Goal: Information Seeking & Learning: Learn about a topic

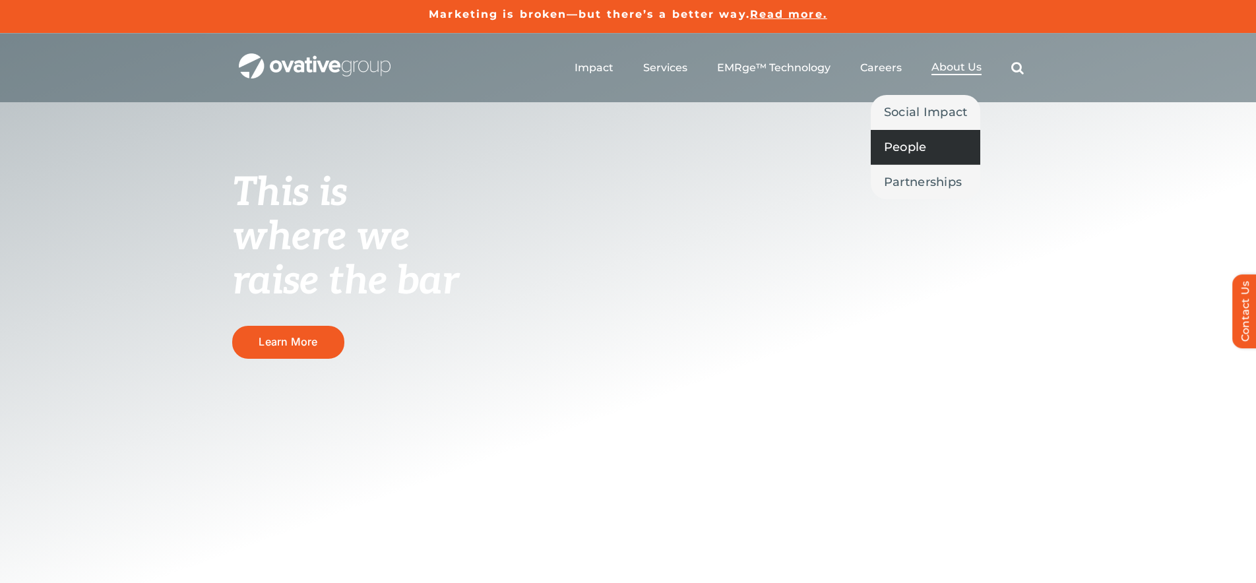
click at [920, 144] on span "People" at bounding box center [905, 147] width 43 height 18
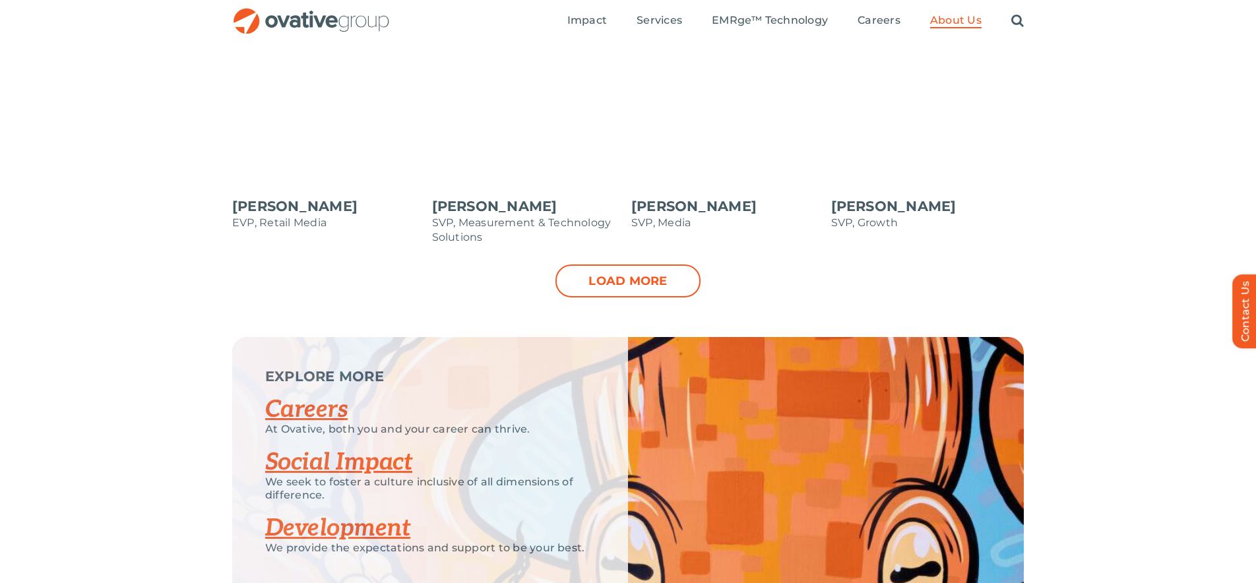
scroll to position [1416, 0]
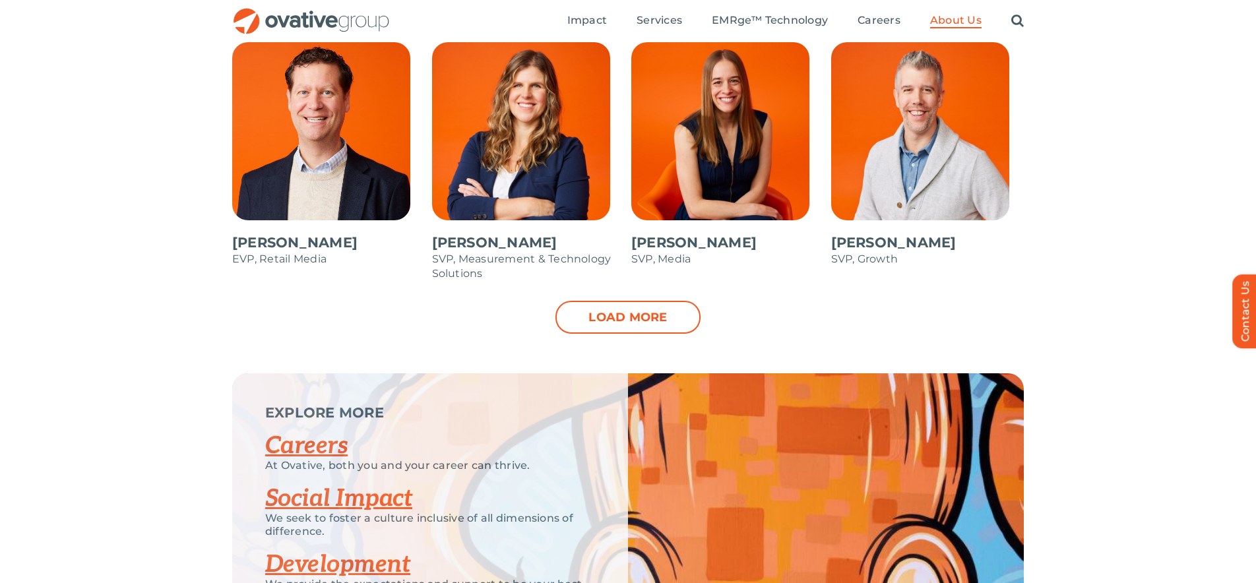
click at [621, 299] on li "[PERSON_NAME] SVP, Measurement & Technology Solutions" at bounding box center [529, 168] width 200 height 265
click at [608, 313] on link "Load more" at bounding box center [628, 317] width 145 height 33
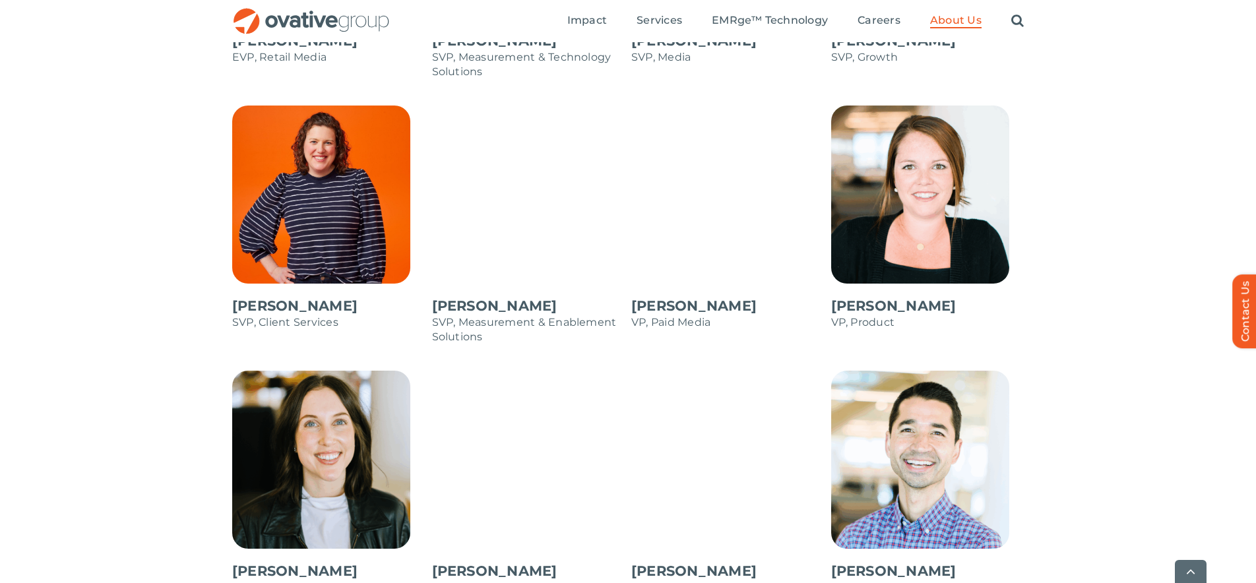
scroll to position [1700, 0]
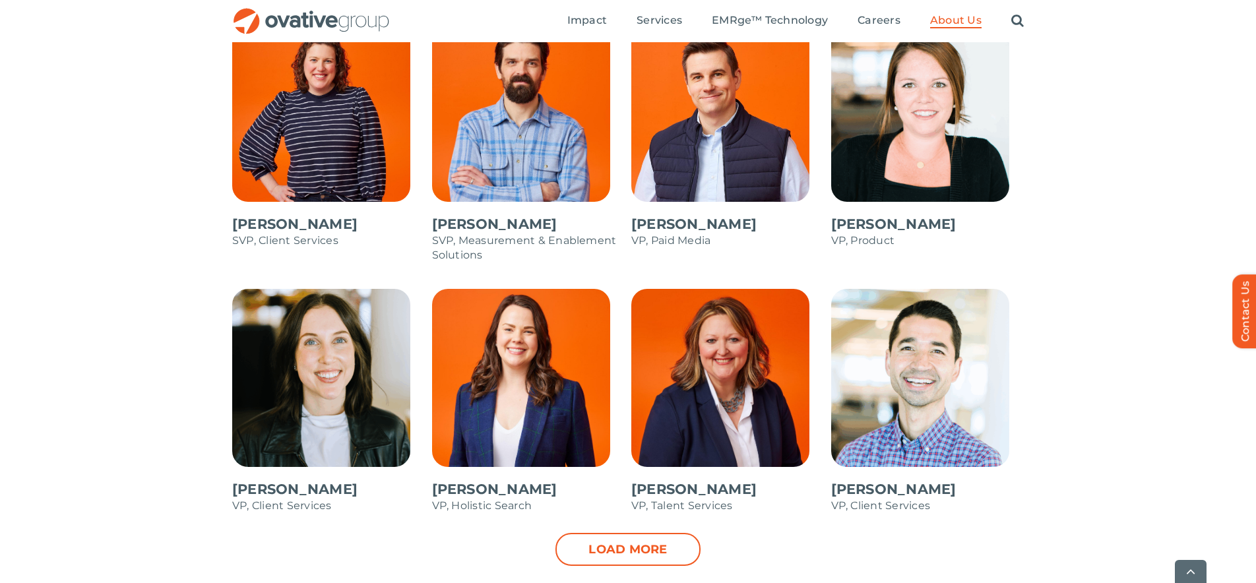
click at [358, 397] on span at bounding box center [328, 408] width 193 height 238
click at [639, 544] on link "Load more" at bounding box center [628, 549] width 145 height 33
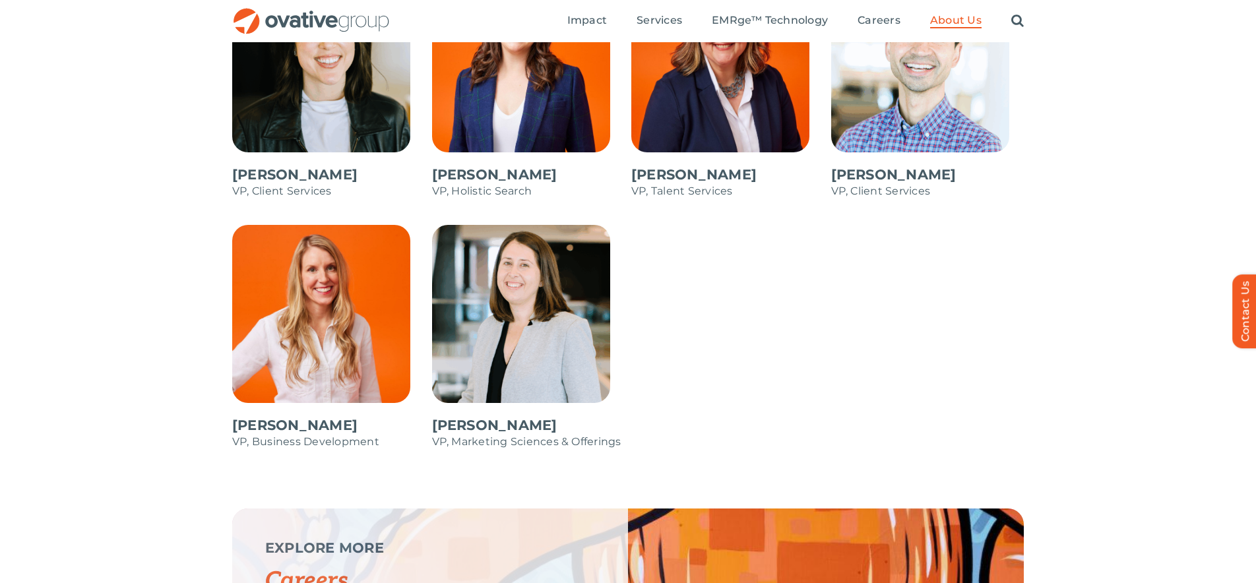
scroll to position [1863, 0]
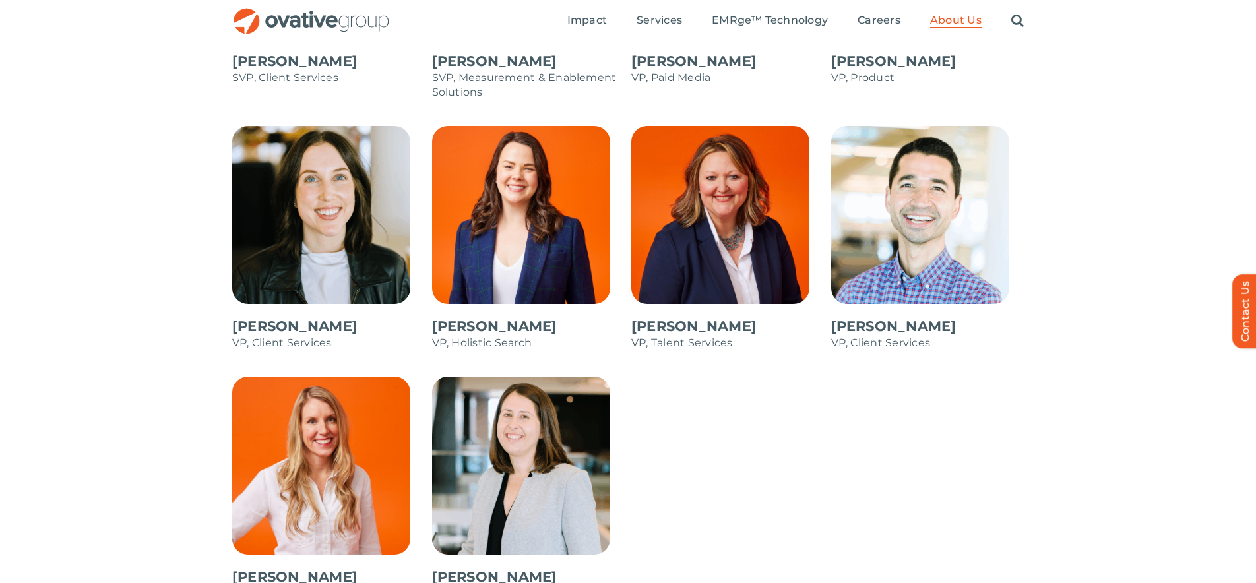
click at [544, 252] on span at bounding box center [528, 245] width 193 height 238
